Goal: Task Accomplishment & Management: Complete application form

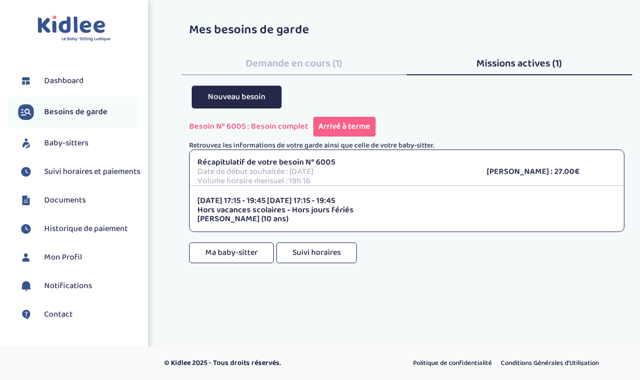
click at [509, 60] on span "Missions actives (1)" at bounding box center [519, 63] width 86 height 17
click at [288, 69] on span "Demande en cours (1)" at bounding box center [294, 63] width 97 height 17
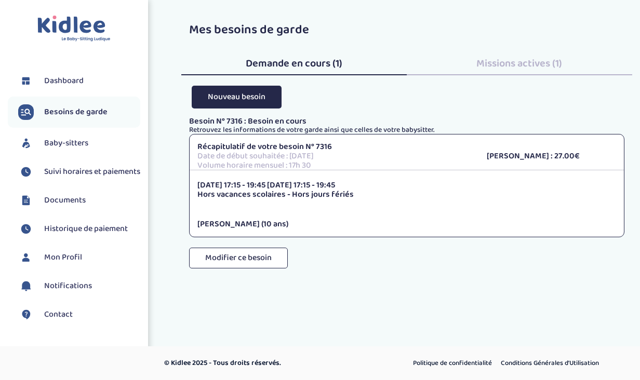
click at [72, 142] on span "Baby-sitters" at bounding box center [66, 143] width 44 height 12
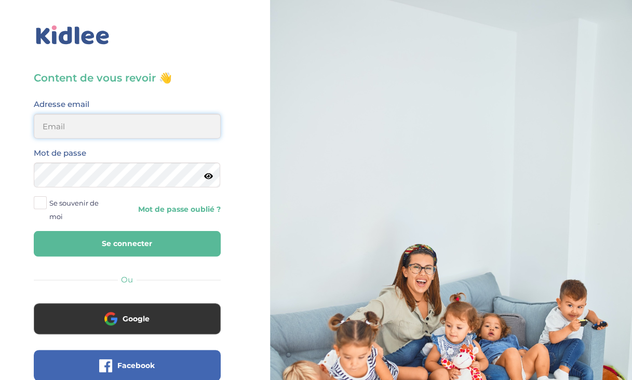
type input "valerie_kaufmann@yahoo.fr"
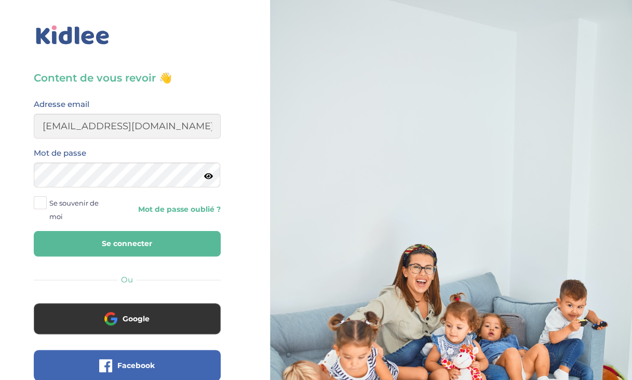
click at [117, 240] on button "Se connecter" at bounding box center [127, 243] width 187 height 25
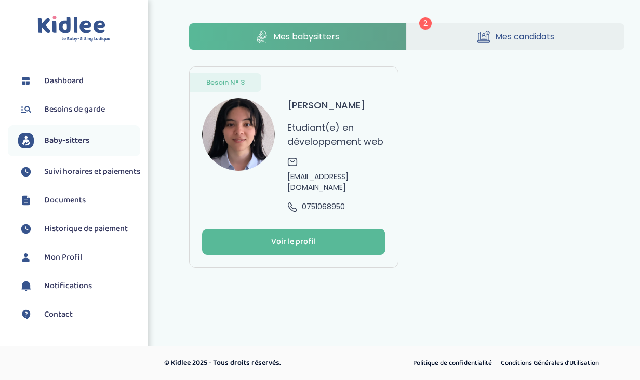
click at [444, 38] on link "Mes candidats" at bounding box center [515, 36] width 218 height 26
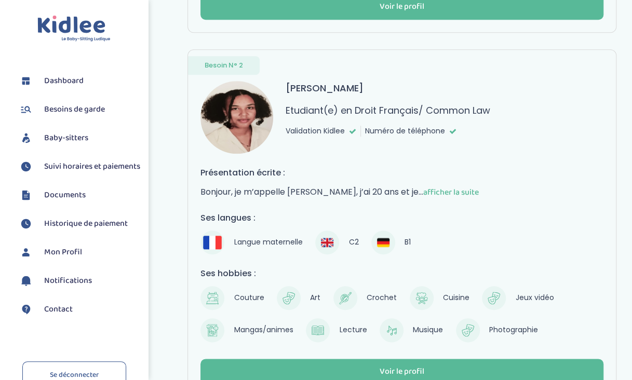
scroll to position [460, 0]
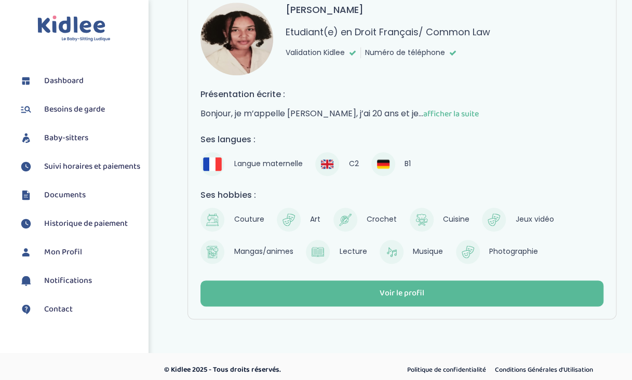
click at [53, 201] on span "Documents" at bounding box center [65, 195] width 42 height 12
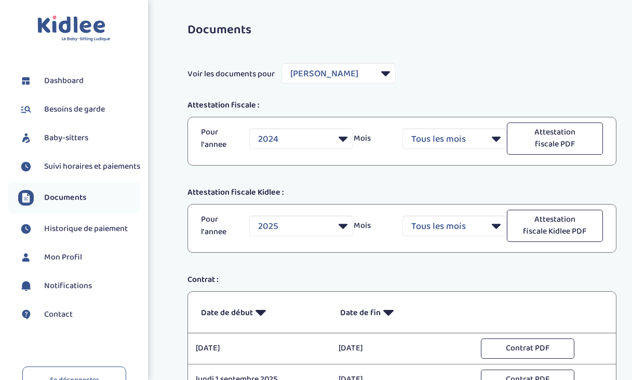
select select "32849"
select select "2024"
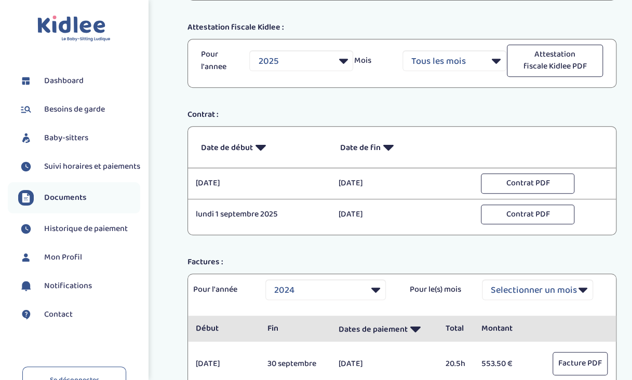
scroll to position [166, 0]
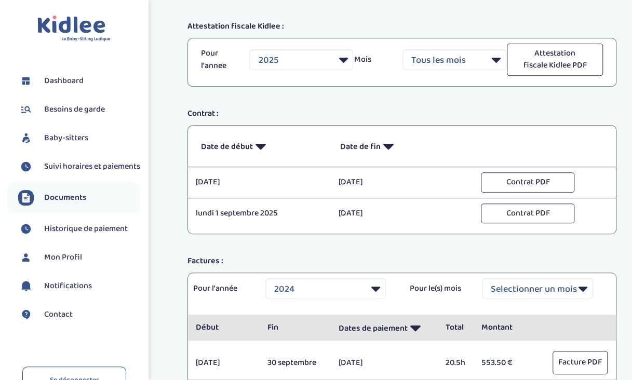
click at [511, 208] on button "Contrat PDF" at bounding box center [527, 214] width 93 height 20
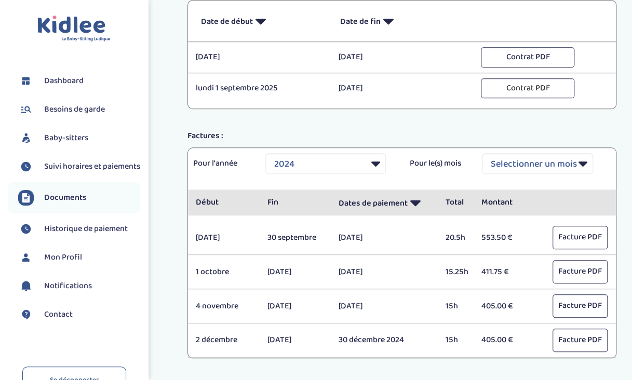
scroll to position [352, 0]
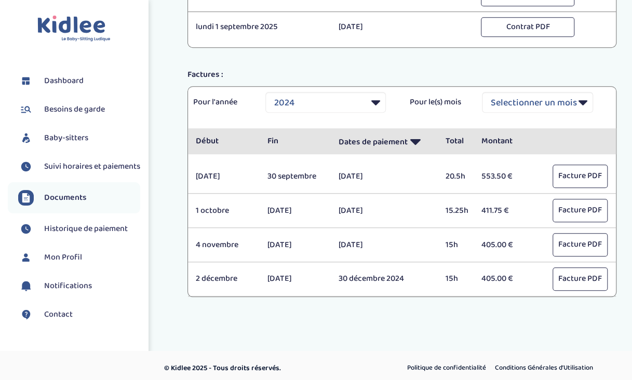
click at [56, 79] on span "Dashboard" at bounding box center [63, 81] width 39 height 12
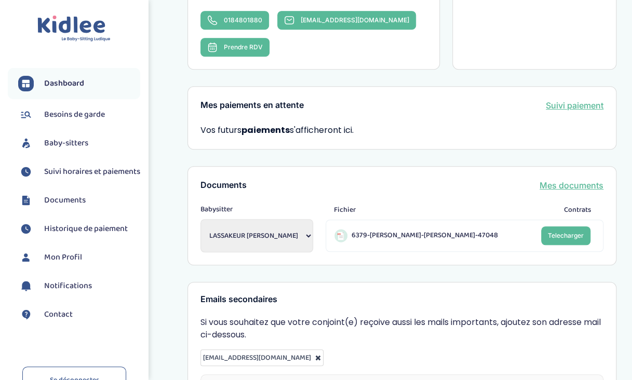
scroll to position [277, 0]
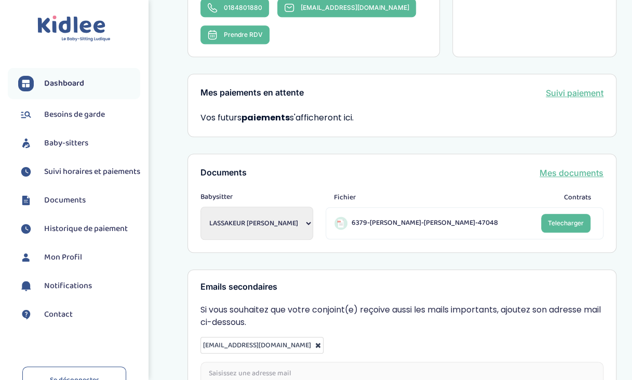
click at [571, 223] on span "Telecharger" at bounding box center [566, 223] width 36 height 8
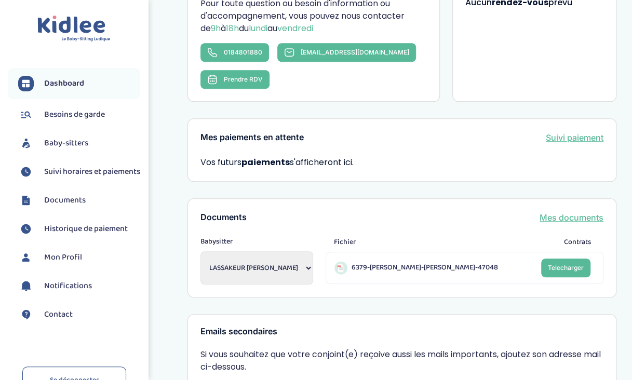
scroll to position [232, 0]
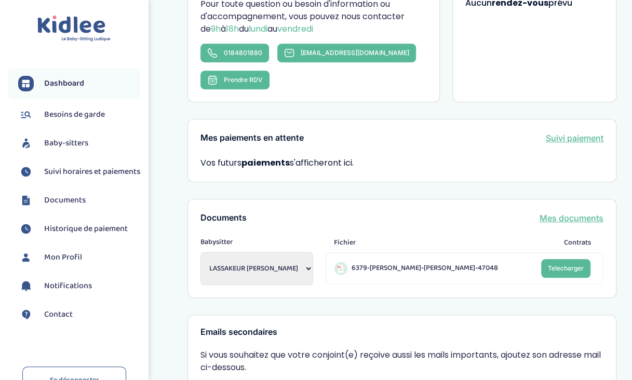
click at [63, 292] on span "Notifications" at bounding box center [68, 286] width 48 height 12
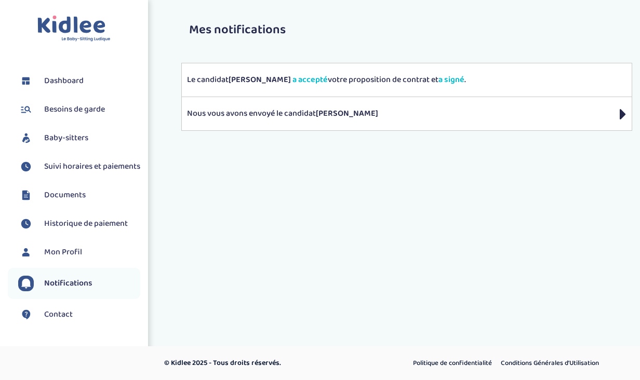
click at [397, 110] on p "Nous vous avons envoyé le candidat SANGARE Djuna" at bounding box center [406, 113] width 439 height 12
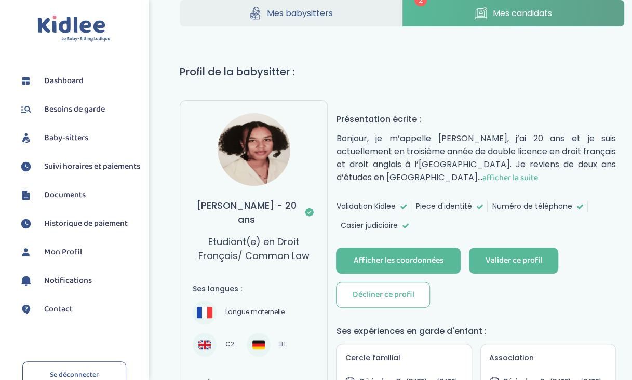
scroll to position [24, 0]
click at [506, 254] on div "Valider ce profil" at bounding box center [513, 260] width 57 height 12
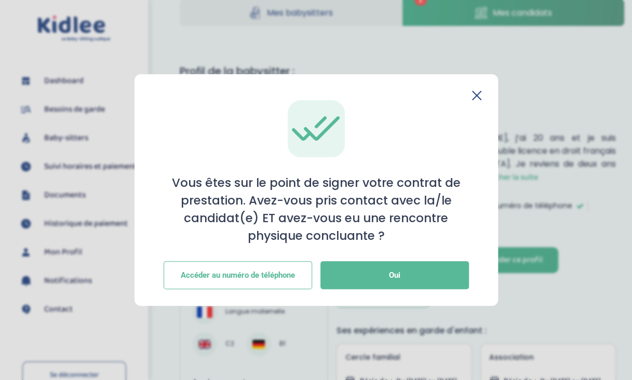
click at [436, 273] on button "Oui" at bounding box center [394, 275] width 148 height 28
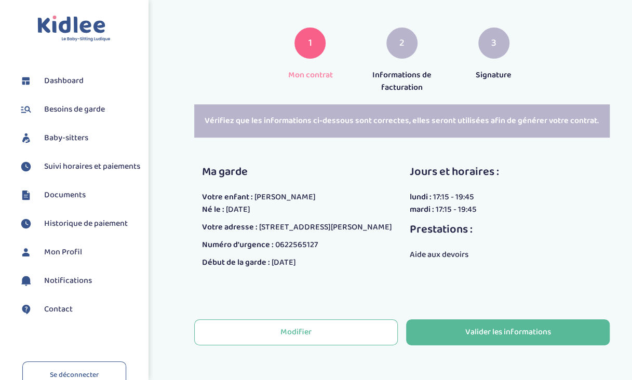
scroll to position [142, 0]
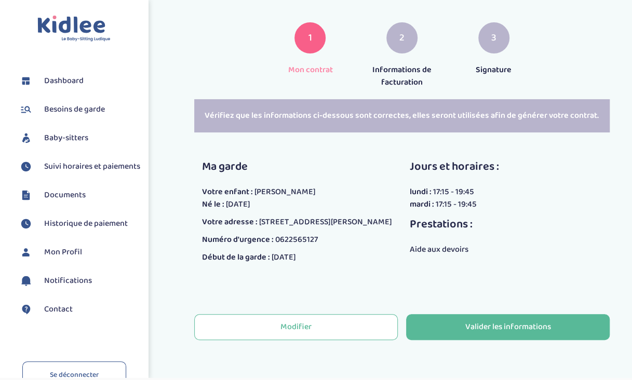
click at [319, 326] on button "Modifier" at bounding box center [296, 327] width 204 height 26
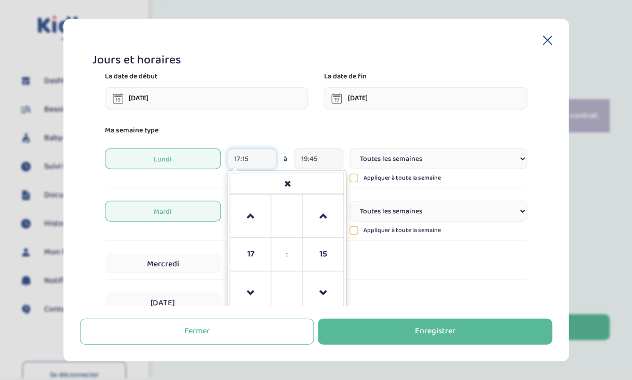
click at [259, 158] on input "17:15" at bounding box center [251, 158] width 49 height 21
click at [322, 212] on span at bounding box center [323, 216] width 28 height 28
type input "17:45"
click at [402, 330] on button "Enregistrer" at bounding box center [435, 331] width 234 height 26
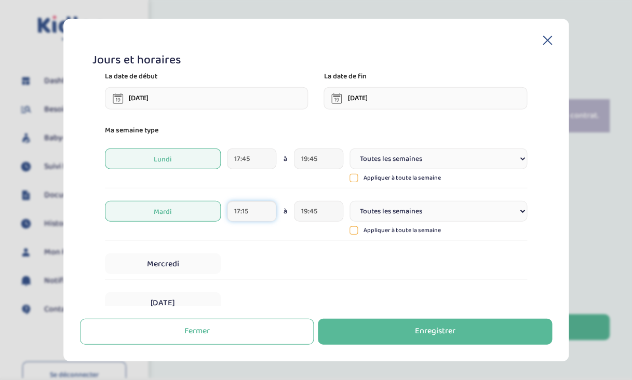
click at [256, 209] on input "17:15" at bounding box center [251, 211] width 49 height 21
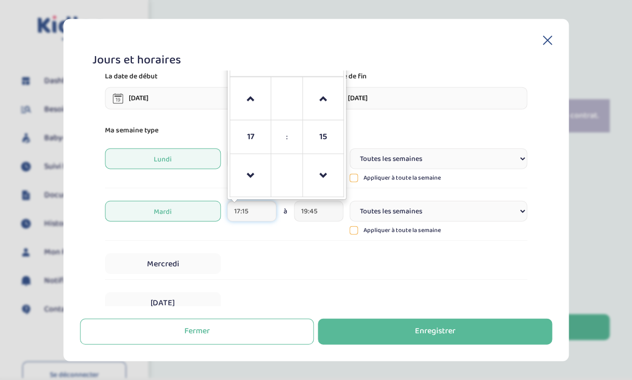
click at [324, 98] on span at bounding box center [323, 99] width 28 height 28
type input "17:45"
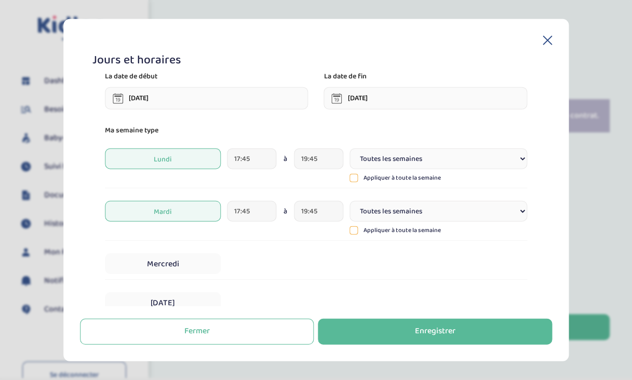
click at [432, 335] on div "Enregistrer" at bounding box center [435, 331] width 40 height 12
click at [117, 100] on icon at bounding box center [118, 98] width 10 height 10
click at [147, 99] on input "03-09-2025" at bounding box center [207, 98] width 204 height 22
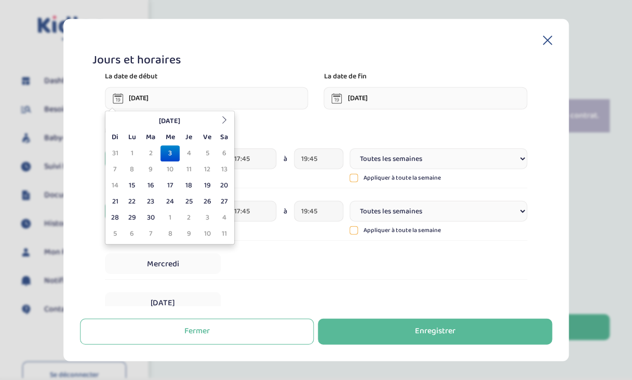
click at [130, 188] on td "15" at bounding box center [132, 186] width 18 height 16
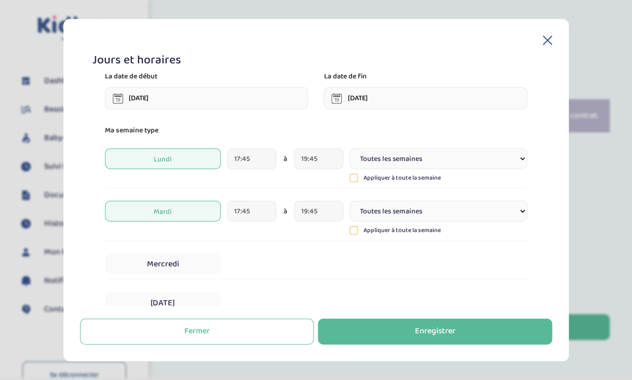
type input "15-09-2025"
click at [421, 327] on div "Enregistrer" at bounding box center [435, 331] width 40 height 12
click at [428, 333] on div "Enregistrer" at bounding box center [435, 331] width 40 height 12
click at [440, 325] on div "Enregistrer" at bounding box center [435, 331] width 40 height 12
click at [267, 335] on button "Fermer" at bounding box center [197, 331] width 234 height 26
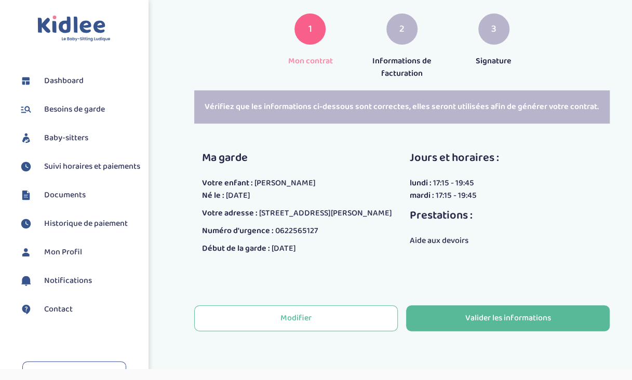
scroll to position [130, 0]
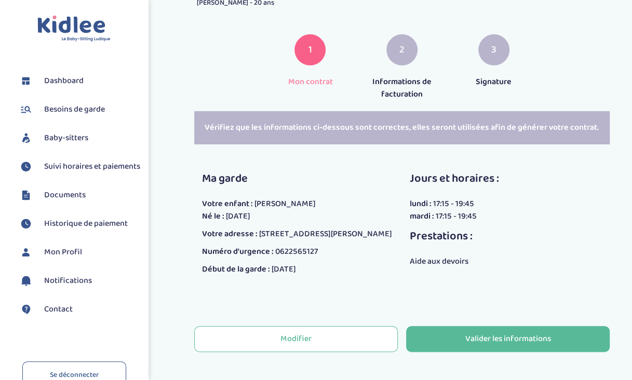
click at [293, 344] on div "Modifier" at bounding box center [295, 339] width 31 height 12
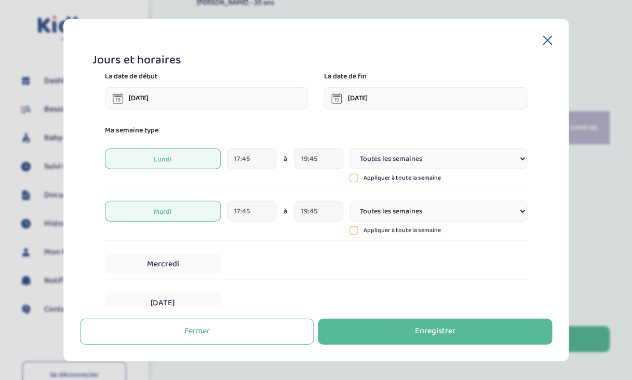
click at [431, 328] on div "Enregistrer" at bounding box center [435, 331] width 40 height 12
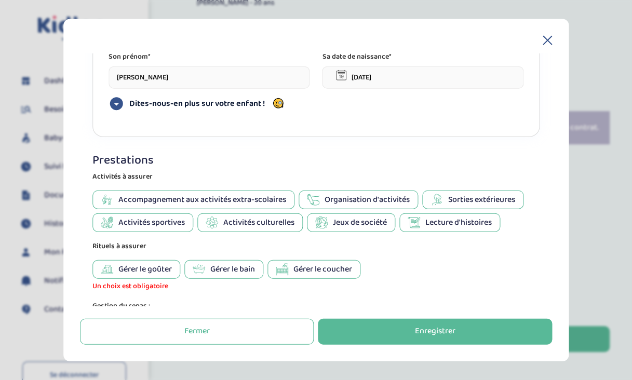
scroll to position [516, 0]
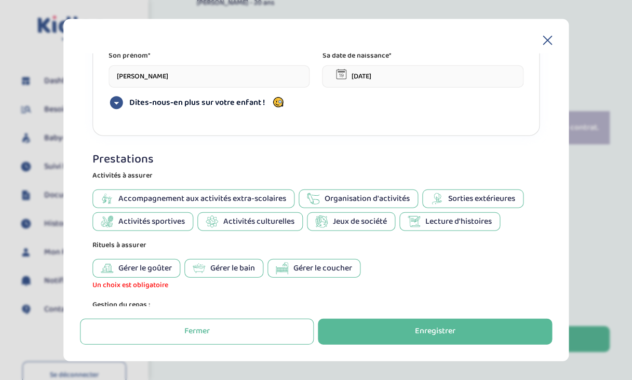
click at [216, 267] on span "Gérer le bain" at bounding box center [232, 268] width 45 height 12
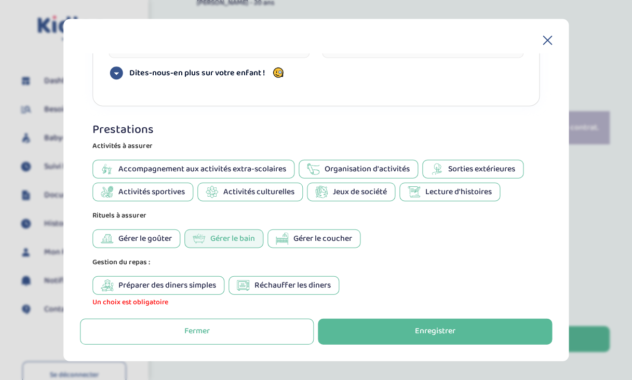
click at [293, 279] on span "Réchauffer les diners" at bounding box center [292, 285] width 76 height 12
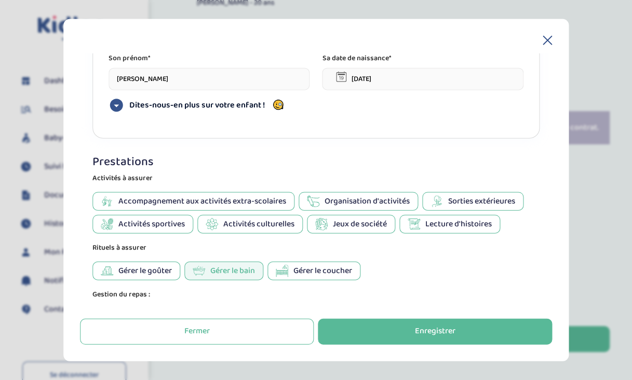
scroll to position [512, 0]
click at [252, 195] on span "Accompagnement aux activités extra-scolaires" at bounding box center [202, 201] width 168 height 12
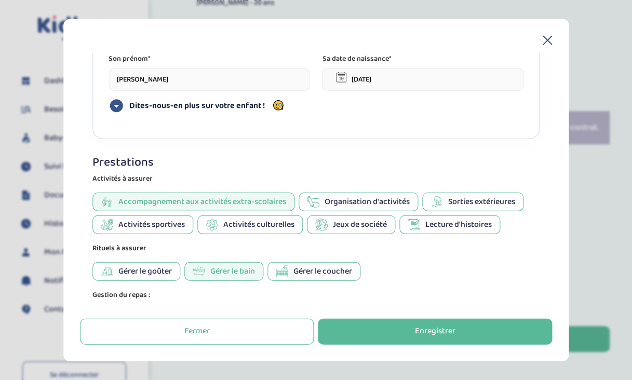
click at [328, 196] on span "Organisation d'activités" at bounding box center [366, 201] width 85 height 12
click at [223, 218] on span "Activités culturelles" at bounding box center [258, 224] width 71 height 12
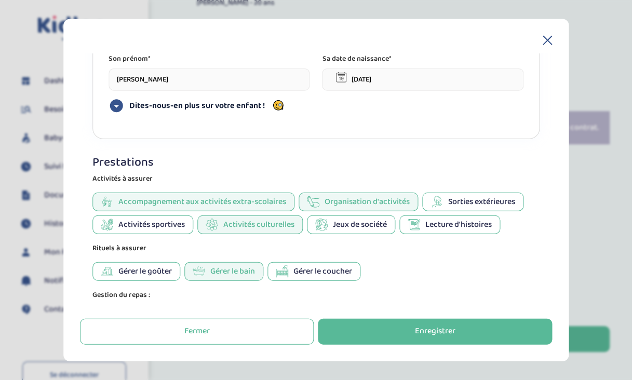
click at [369, 221] on span "Jeux de société" at bounding box center [360, 224] width 54 height 12
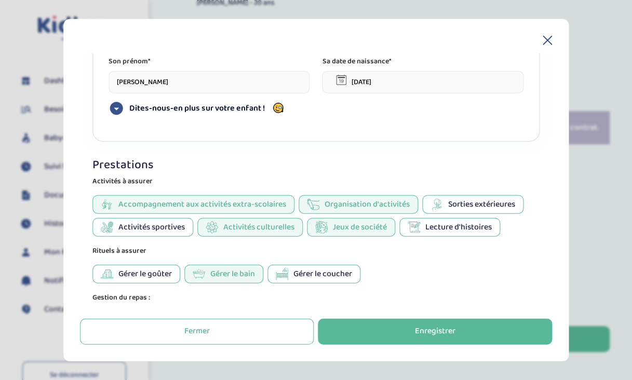
scroll to position [532, 0]
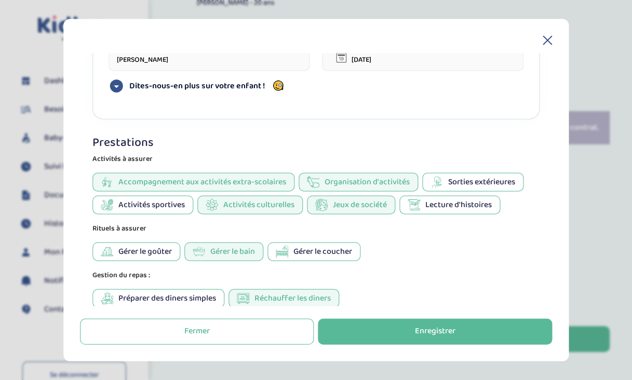
click at [416, 334] on div "Enregistrer" at bounding box center [435, 331] width 40 height 12
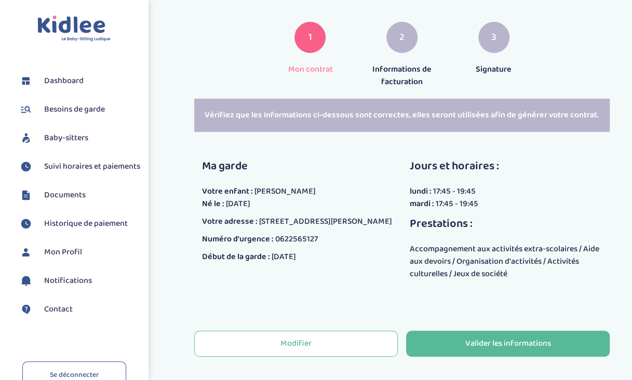
scroll to position [191, 0]
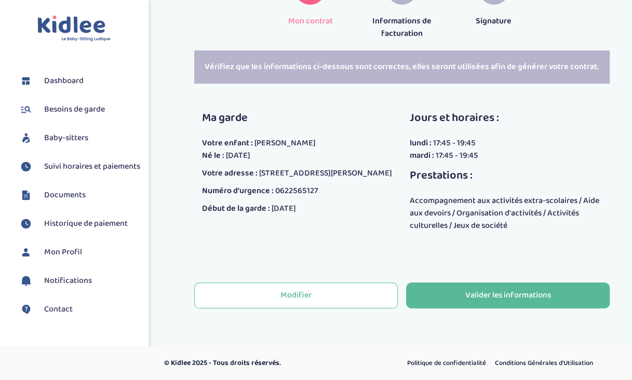
click at [469, 296] on div "Valider les informations" at bounding box center [508, 296] width 86 height 12
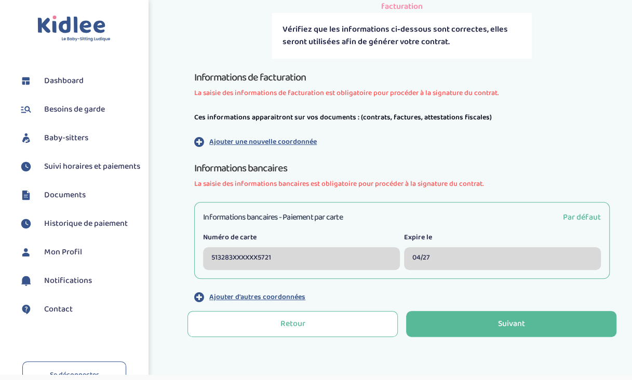
scroll to position [218, 0]
click at [486, 324] on button "Suivant" at bounding box center [511, 323] width 210 height 26
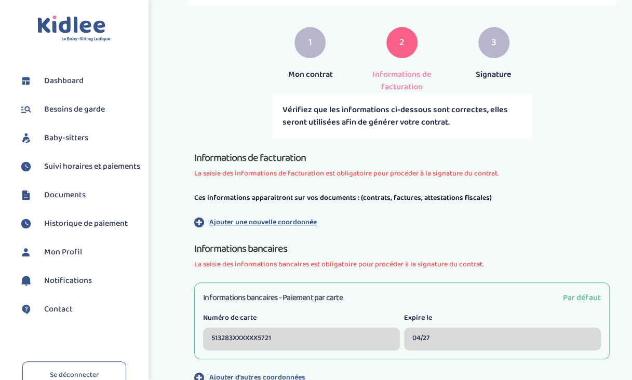
scroll to position [170, 0]
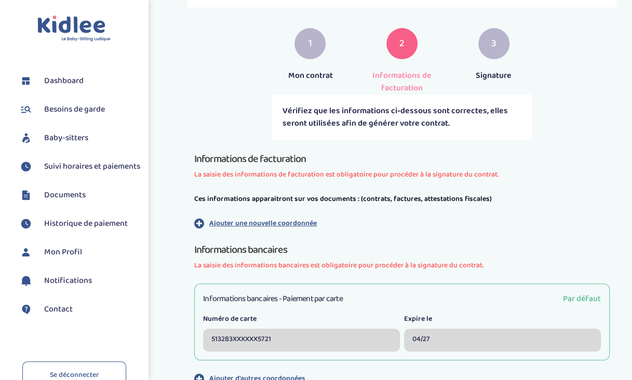
click at [272, 218] on p "Ajouter une nouvelle coordonnée" at bounding box center [262, 223] width 107 height 11
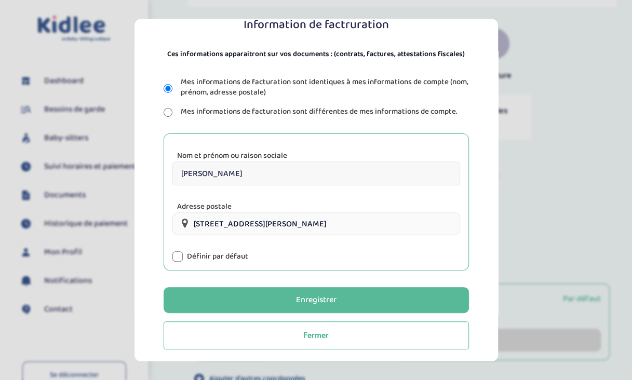
scroll to position [101, 0]
click at [180, 260] on div at bounding box center [177, 256] width 10 height 10
click at [290, 295] on button "Enregistrer" at bounding box center [316, 300] width 305 height 26
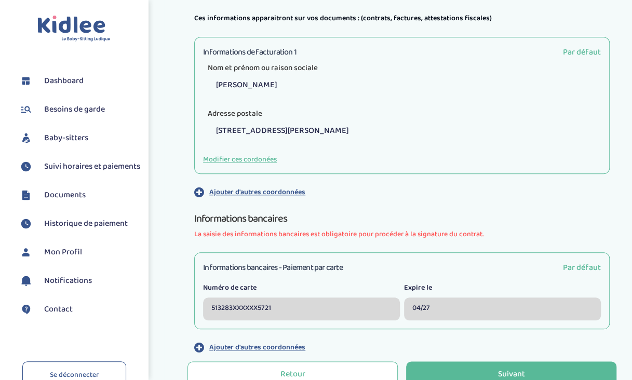
scroll to position [430, 0]
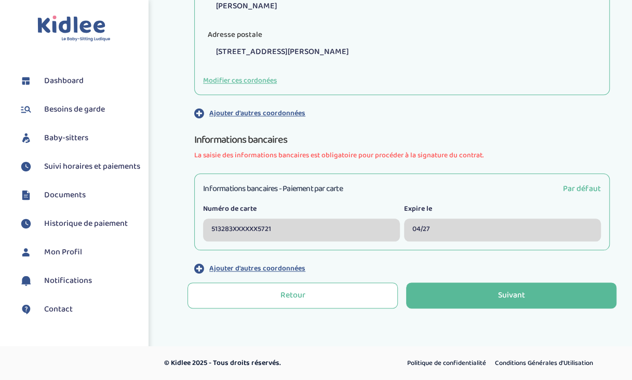
click at [494, 294] on button "Suivant" at bounding box center [511, 295] width 210 height 26
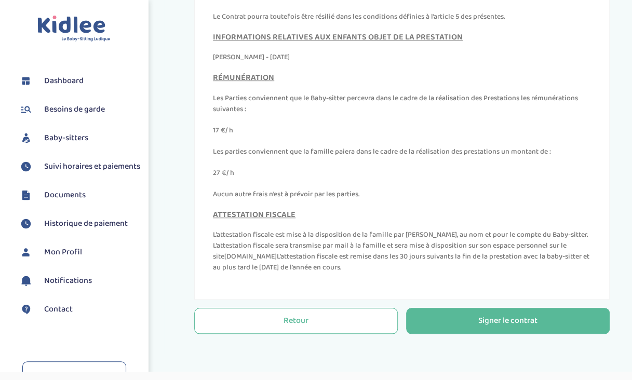
scroll to position [313, 0]
click at [495, 317] on div "Signer le contrat" at bounding box center [507, 321] width 59 height 12
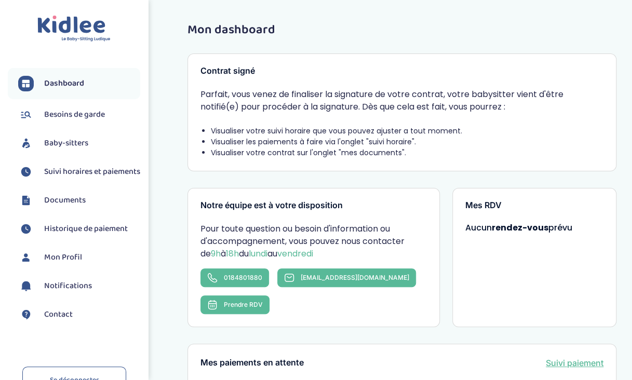
click at [52, 206] on span "Documents" at bounding box center [65, 200] width 42 height 12
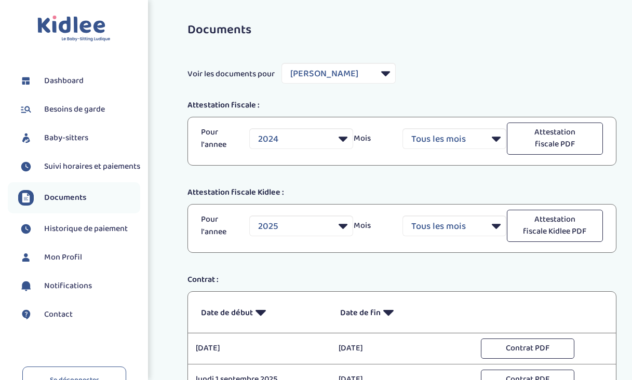
select select "32849"
select select "2024"
click at [59, 259] on link "Mon Profil" at bounding box center [79, 258] width 122 height 16
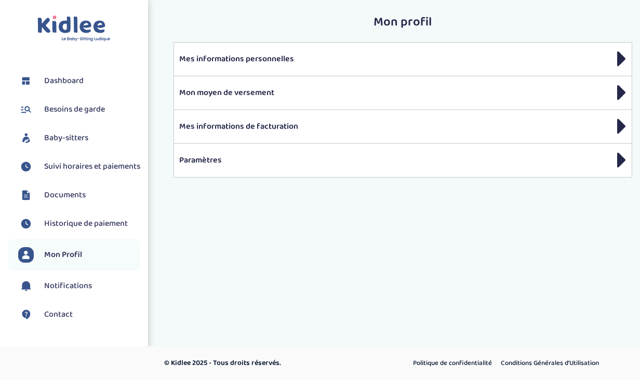
click at [75, 80] on span "Dashboard" at bounding box center [63, 81] width 39 height 12
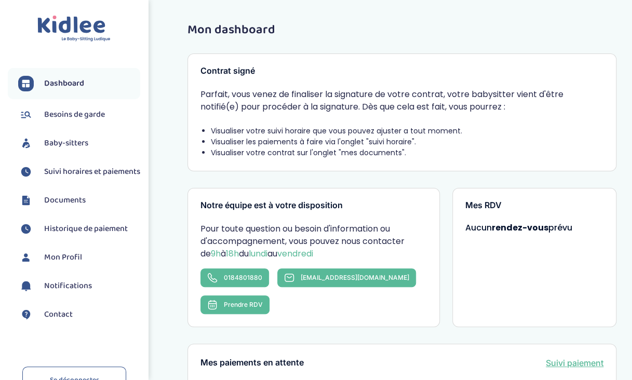
click at [49, 207] on span "Documents" at bounding box center [65, 200] width 42 height 12
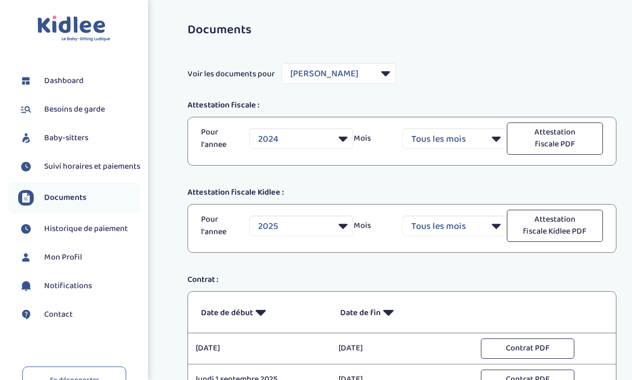
select select "32849"
select select "2024"
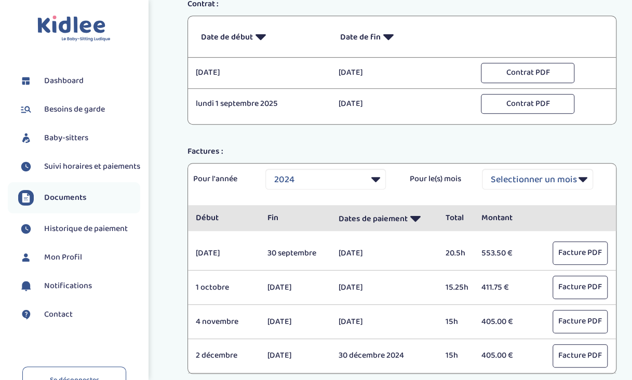
scroll to position [276, 0]
click at [75, 135] on span "Baby-sitters" at bounding box center [66, 138] width 44 height 12
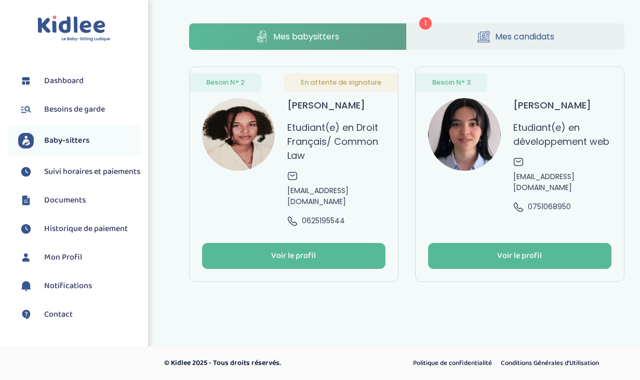
click at [486, 247] on button "Voir le profil" at bounding box center [519, 256] width 183 height 26
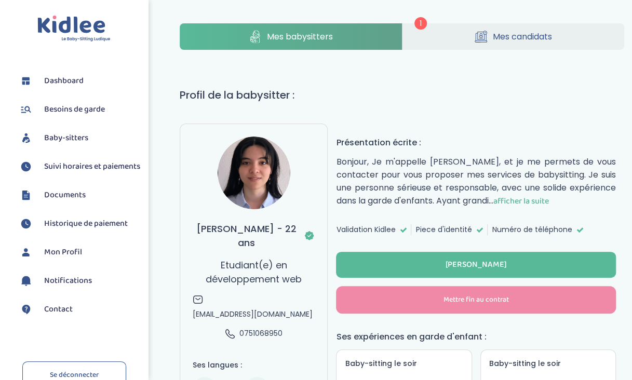
click at [455, 29] on link "Mes candidats" at bounding box center [513, 36] width 222 height 26
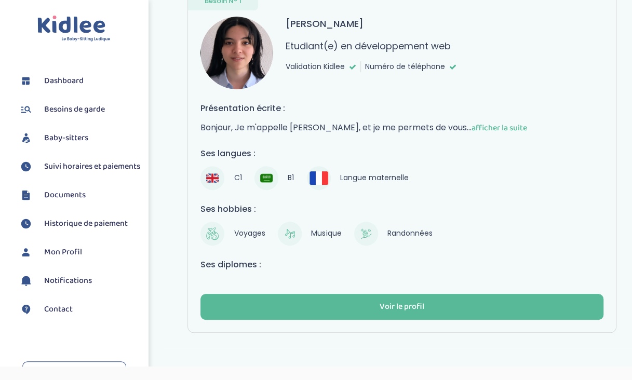
scroll to position [98, 0]
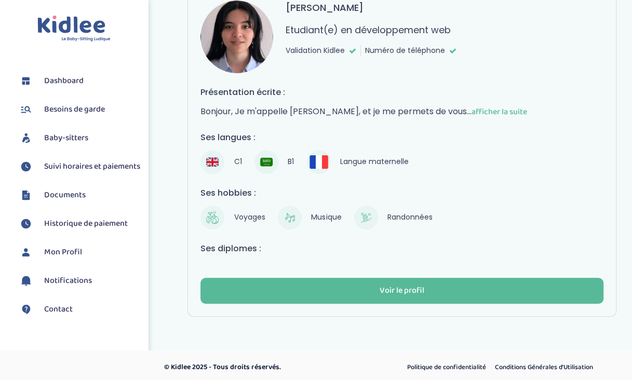
click at [399, 287] on div "Voir le profil" at bounding box center [401, 291] width 45 height 12
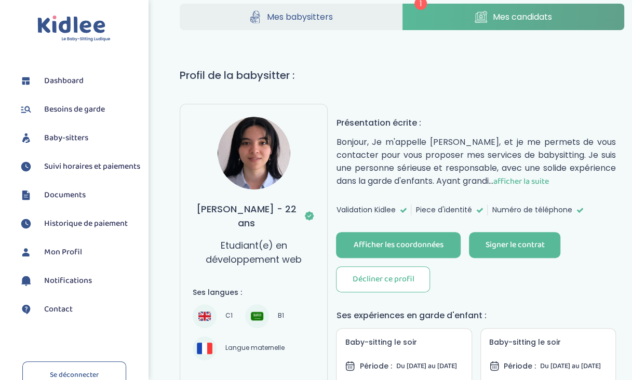
scroll to position [21, 0]
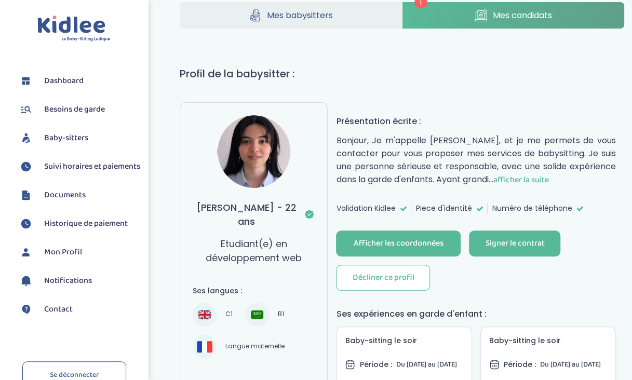
click at [519, 238] on div "Signer le contrat" at bounding box center [514, 244] width 59 height 12
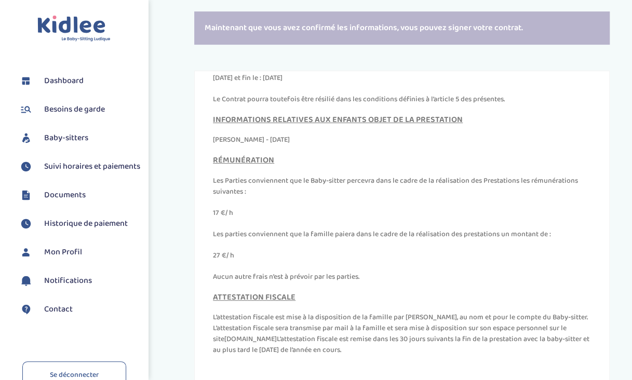
scroll to position [337, 0]
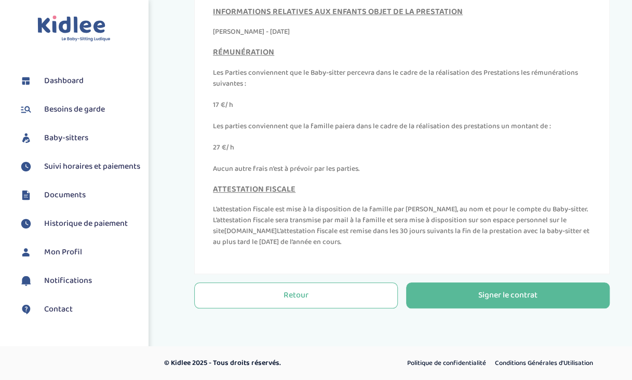
click at [451, 300] on button "Signer le contrat" at bounding box center [508, 295] width 204 height 26
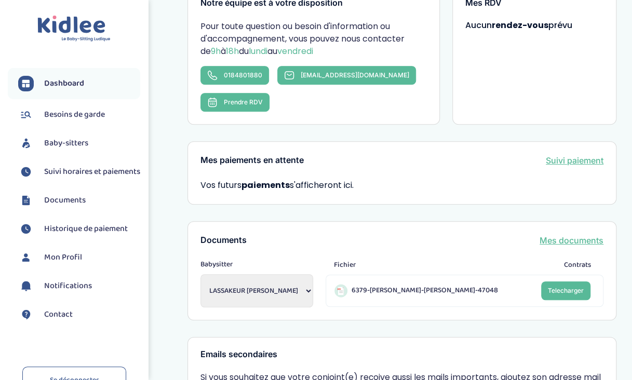
scroll to position [193, 0]
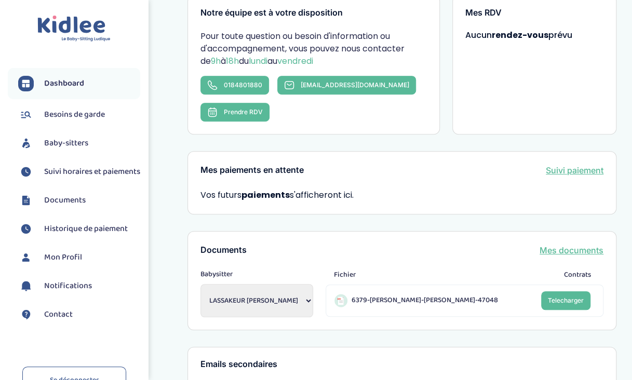
click at [75, 137] on span "Baby-sitters" at bounding box center [66, 143] width 44 height 12
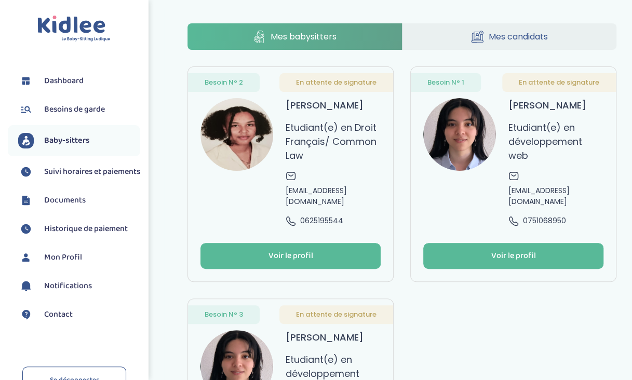
click at [502, 32] on span "Mes candidats" at bounding box center [518, 36] width 59 height 13
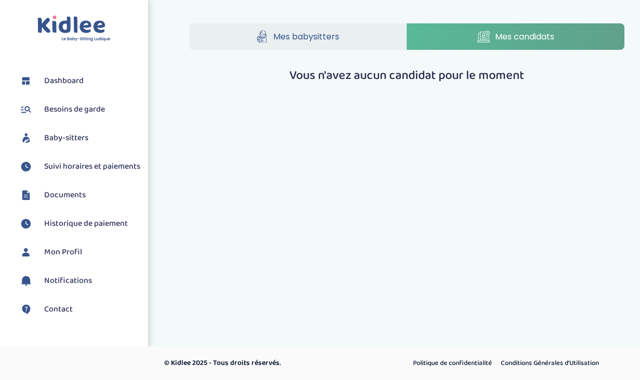
click at [303, 35] on span "Mes babysitters" at bounding box center [306, 36] width 66 height 13
